Goal: Navigation & Orientation: Find specific page/section

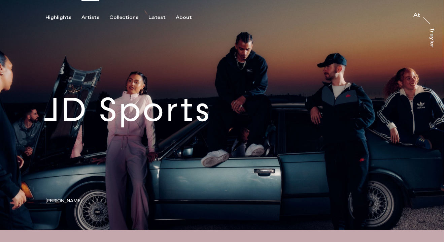
click at [88, 17] on div "Artists" at bounding box center [90, 17] width 18 height 6
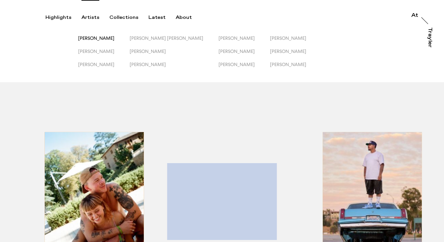
click at [95, 36] on span "[PERSON_NAME]" at bounding box center [96, 37] width 36 height 5
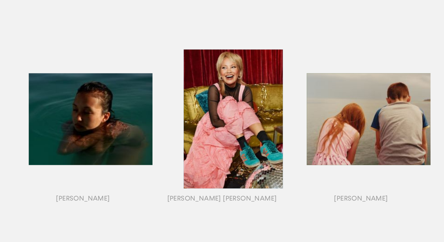
scroll to position [309, 0]
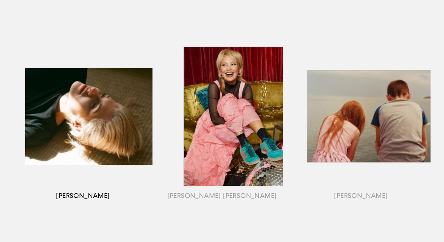
click at [87, 196] on div "button" at bounding box center [82, 125] width 139 height 210
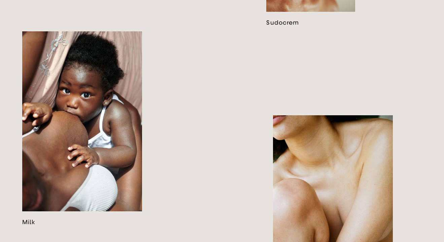
scroll to position [796, 0]
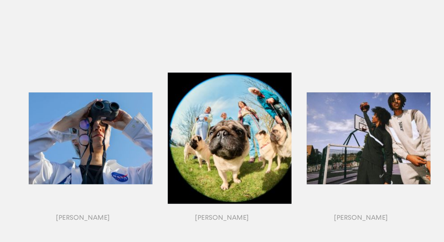
scroll to position [735, 0]
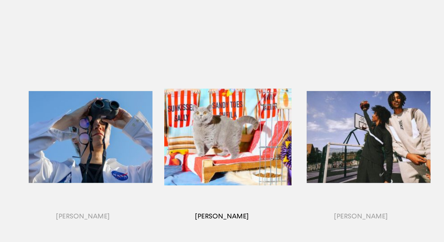
click at [225, 215] on div "button" at bounding box center [221, 145] width 139 height 210
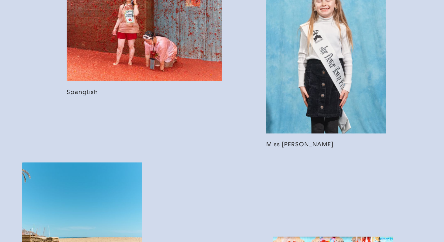
scroll to position [579, 0]
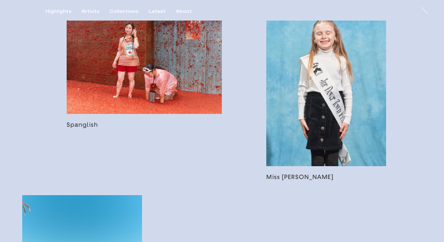
click at [132, 60] on link at bounding box center [145, 62] width 156 height 131
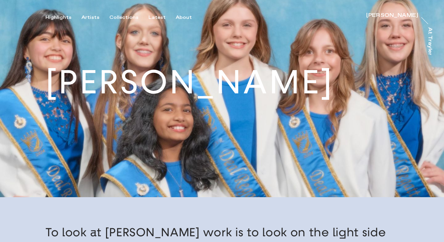
scroll to position [41, 0]
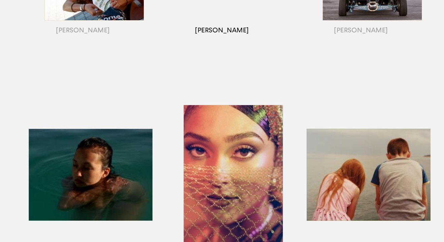
scroll to position [156, 0]
